Goal: Task Accomplishment & Management: Manage account settings

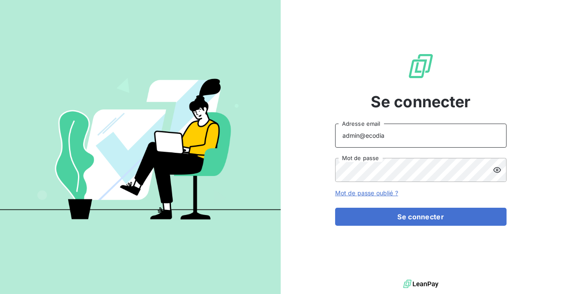
click at [403, 132] on input "admin@ecodia" at bounding box center [420, 135] width 171 height 24
type input "admin@aaalocatour"
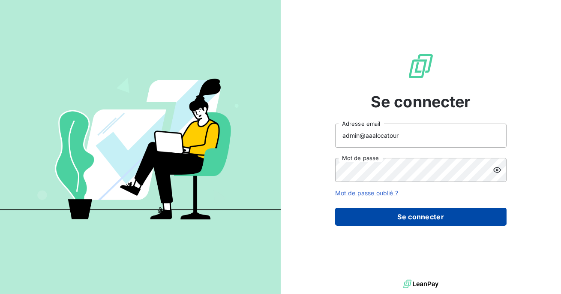
click at [400, 216] on button "Se connecter" at bounding box center [420, 216] width 171 height 18
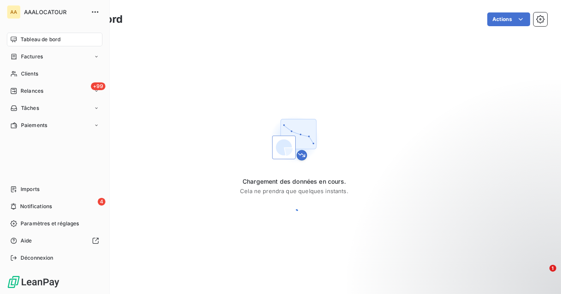
click at [29, 99] on nav "Tableau de bord Factures Clients +99 Relances Tâches Paiements" at bounding box center [55, 82] width 96 height 99
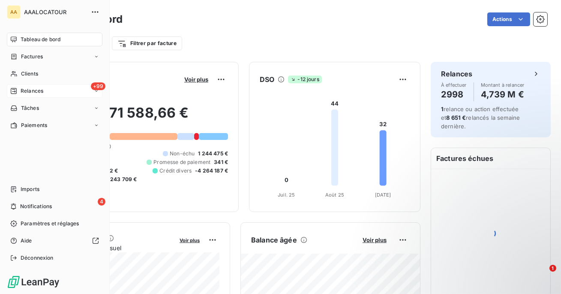
click at [32, 90] on span "Relances" at bounding box center [32, 91] width 23 height 8
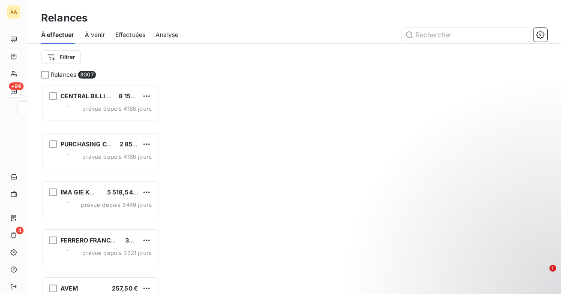
scroll to position [210, 119]
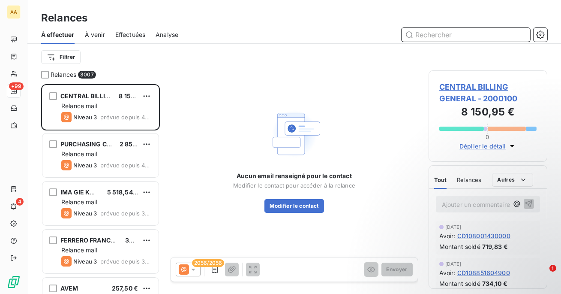
click at [132, 36] on span "Effectuées" at bounding box center [130, 34] width 30 height 9
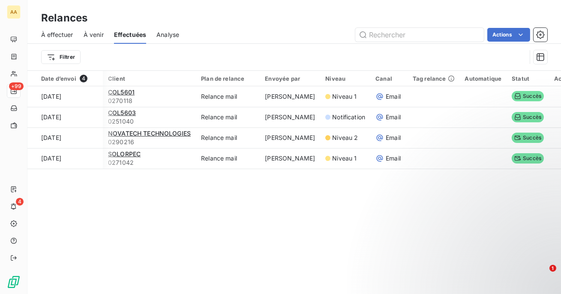
scroll to position [0, 9]
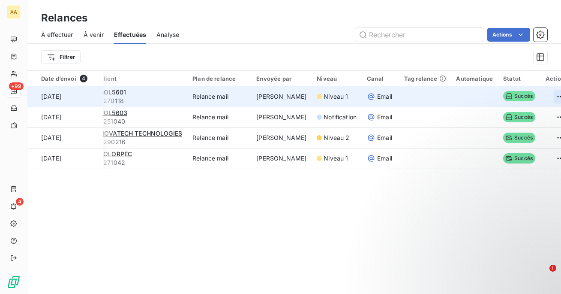
click at [538, 99] on html "AA +99 4 Relances À effectuer À venir Effectuées Analyse Actions Filtrer Date d…" at bounding box center [280, 147] width 561 height 294
click at [518, 118] on div "Renvoyer la relance" at bounding box center [505, 115] width 76 height 14
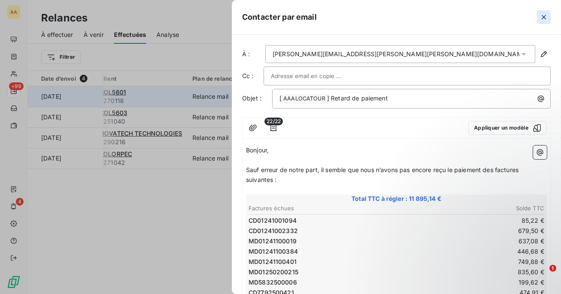
click at [545, 18] on icon "button" at bounding box center [544, 17] width 9 height 9
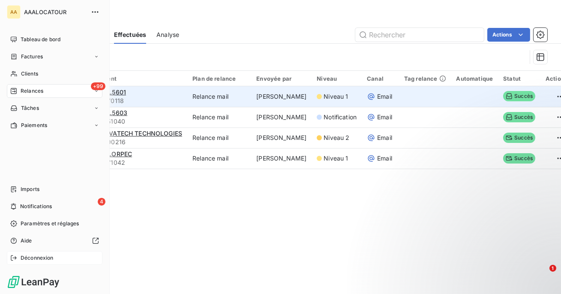
click at [32, 260] on span "Déconnexion" at bounding box center [37, 258] width 33 height 8
